Goal: Communication & Community: Participate in discussion

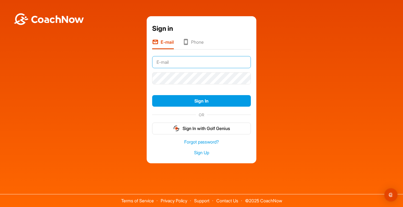
type input "andy.erhardt@t-online.de"
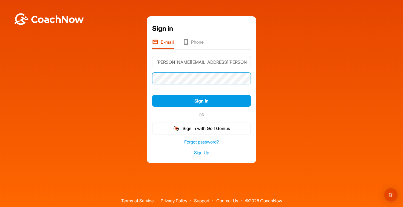
click at [202, 101] on button "Sign In" at bounding box center [201, 101] width 99 height 12
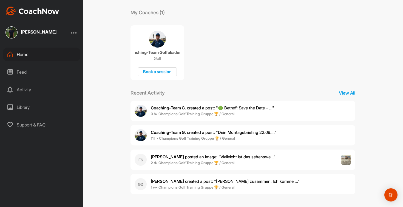
scroll to position [90, 0]
click at [255, 107] on span "Coaching-Team G. created a post : "🟢 Betreff: Save the Date – ..."" at bounding box center [212, 107] width 123 height 5
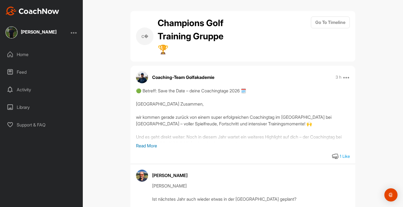
click at [149, 144] on p "Read More" at bounding box center [243, 145] width 214 height 7
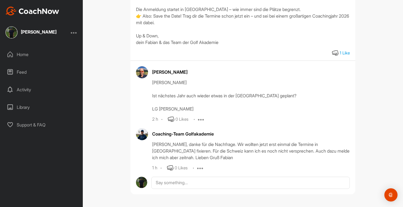
scroll to position [272, 0]
click at [23, 55] on div "Home" at bounding box center [41, 54] width 77 height 14
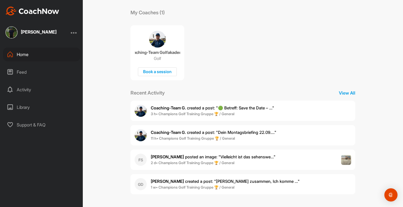
click at [215, 157] on span "[PERSON_NAME] posted an image : " Vielleicht ist das sehenswe... "" at bounding box center [213, 156] width 125 height 5
